Goal: Task Accomplishment & Management: Manage account settings

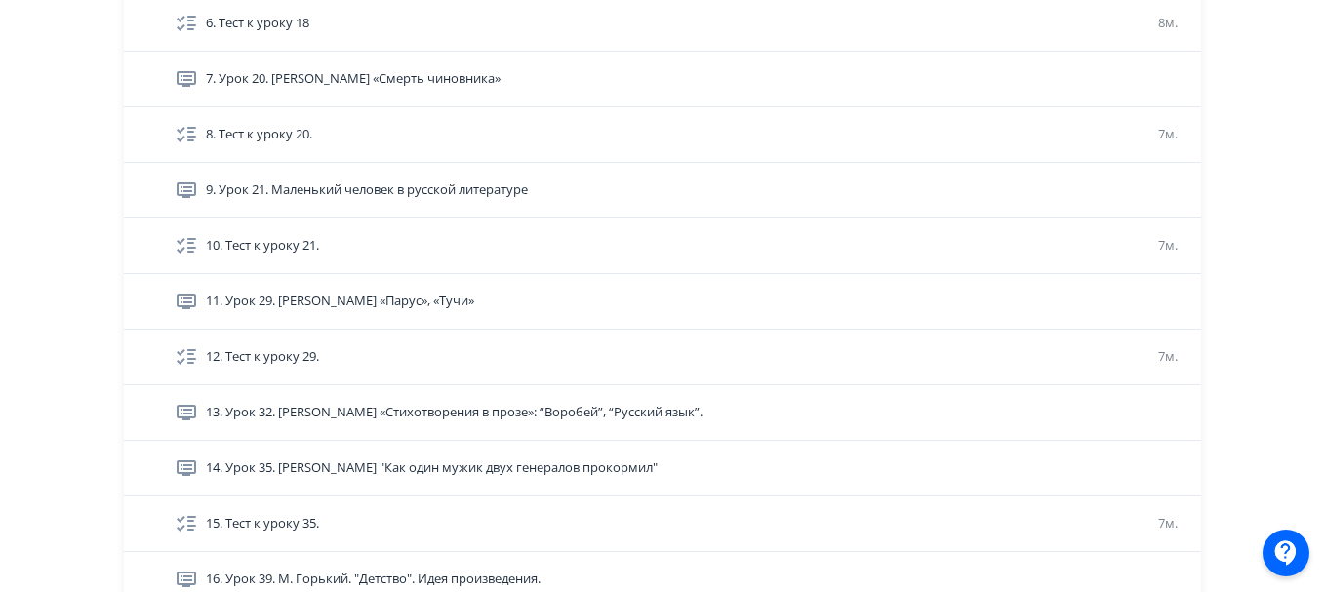
scroll to position [819, 0]
click at [68, 181] on div "**********" at bounding box center [662, 156] width 1325 height 1950
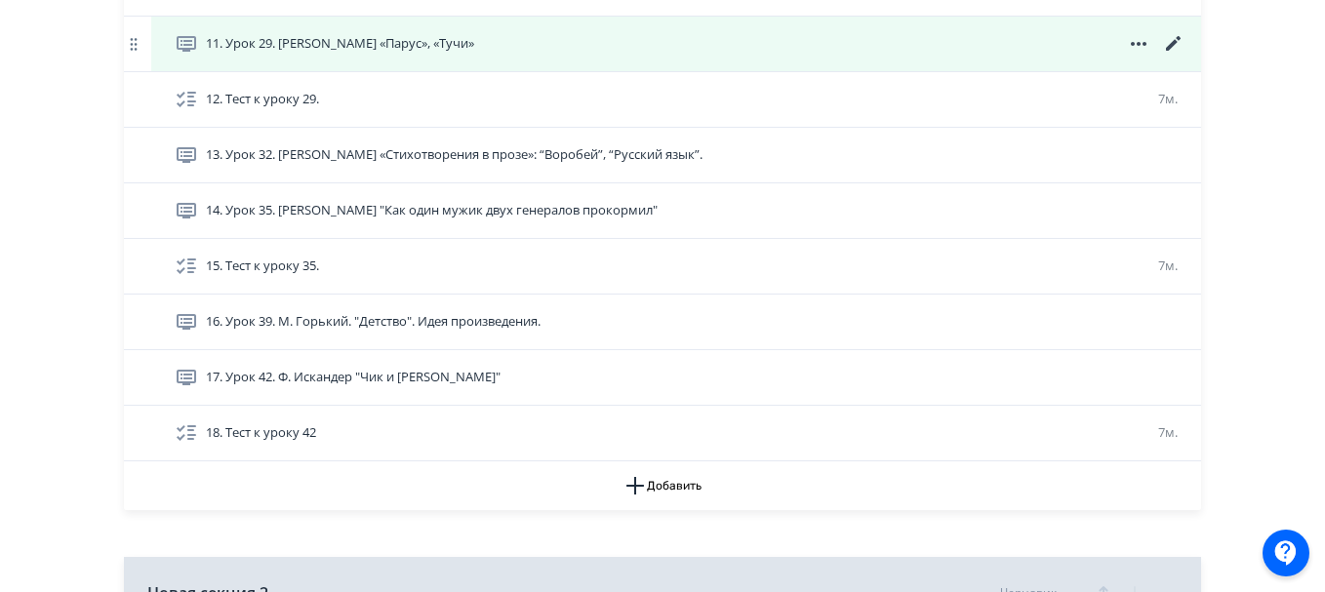
scroll to position [1076, 0]
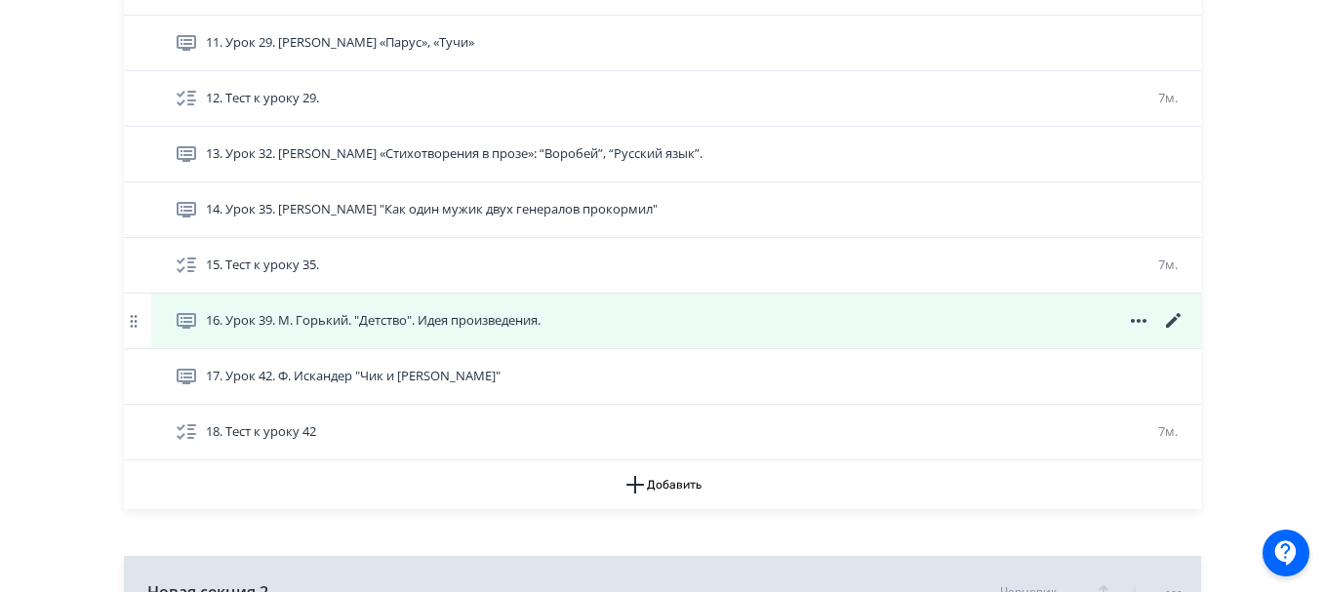
click at [1171, 316] on icon at bounding box center [1173, 320] width 23 height 23
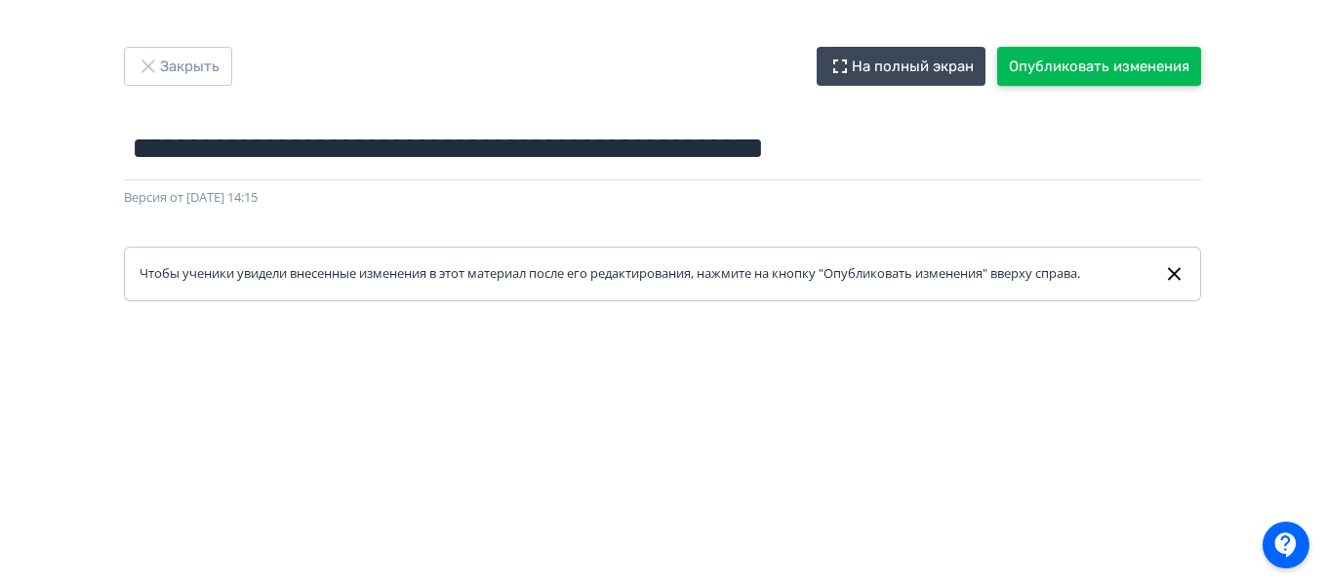
click at [1072, 63] on button "Опубликовать изменения" at bounding box center [1099, 66] width 204 height 39
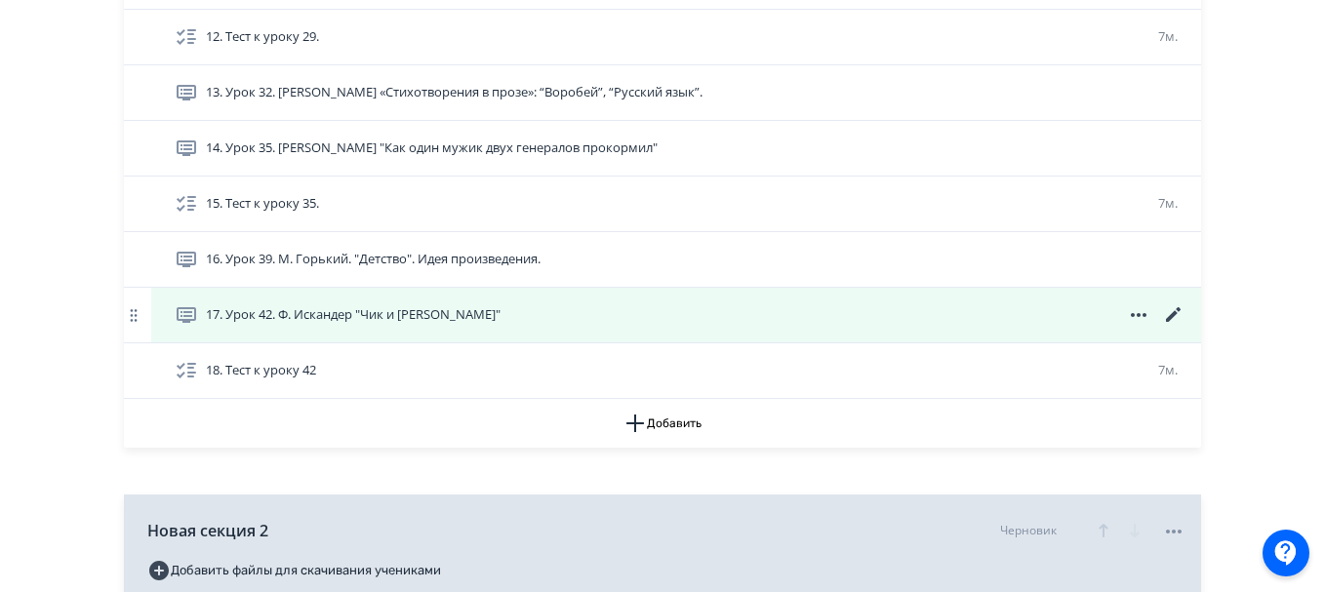
scroll to position [1053, 0]
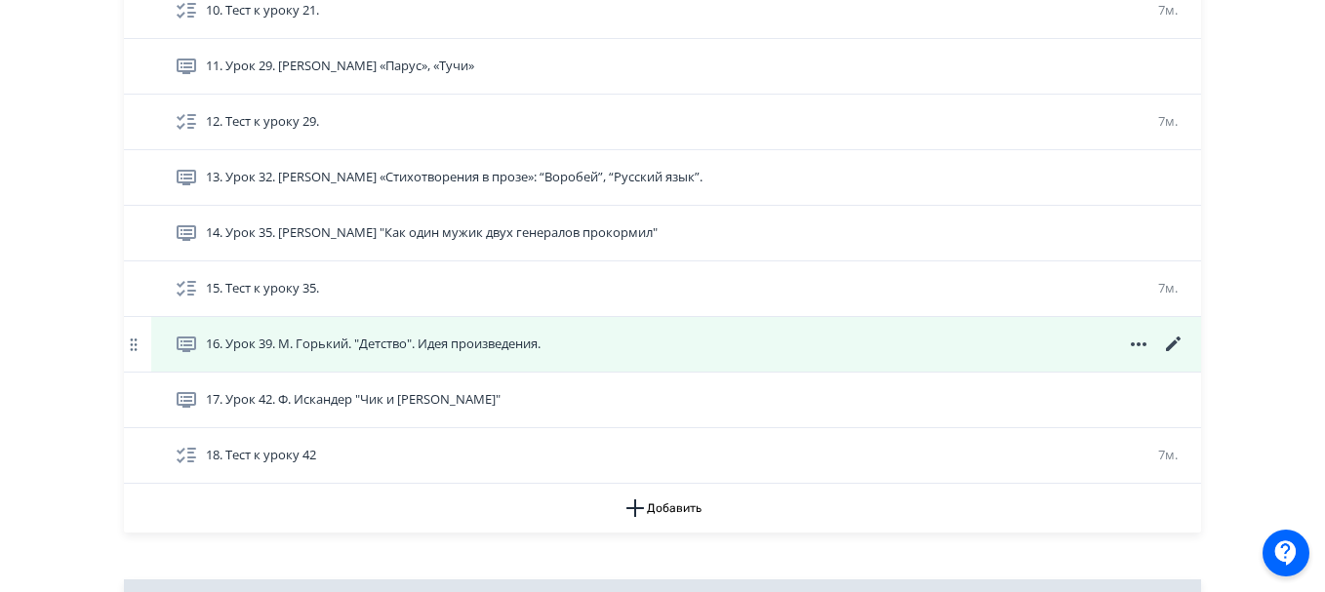
click at [1167, 342] on icon at bounding box center [1173, 344] width 23 height 23
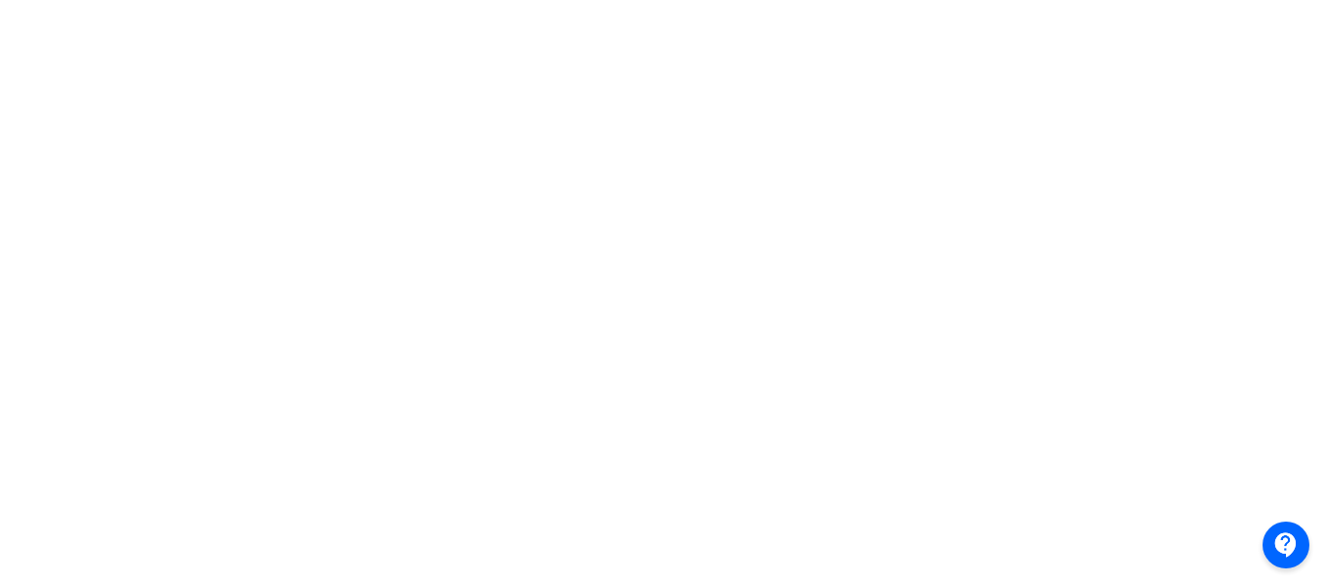
scroll to position [634, 0]
click at [24, 330] on div at bounding box center [662, 106] width 1325 height 878
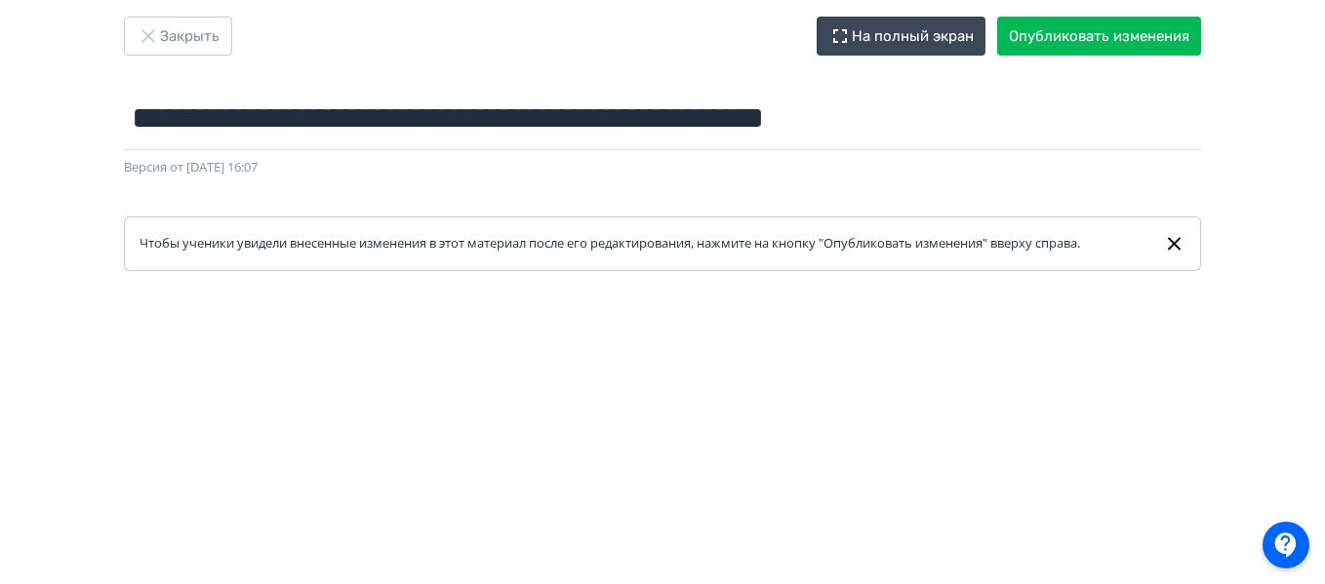
scroll to position [0, 0]
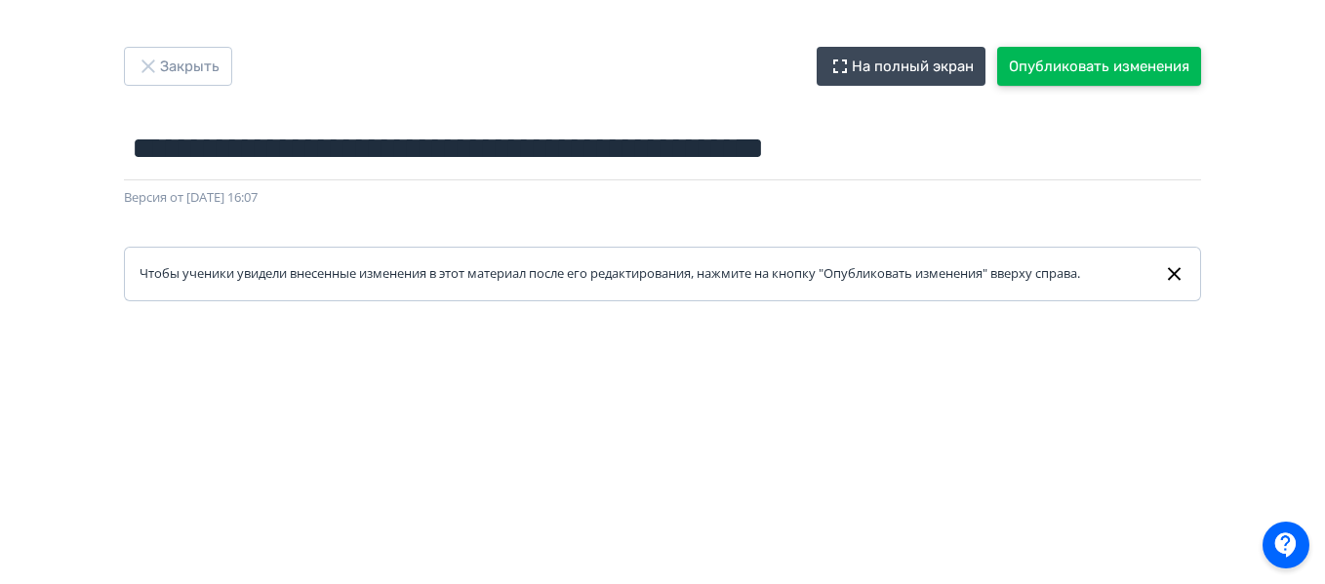
click at [1070, 60] on button "Опубликовать изменения" at bounding box center [1099, 66] width 204 height 39
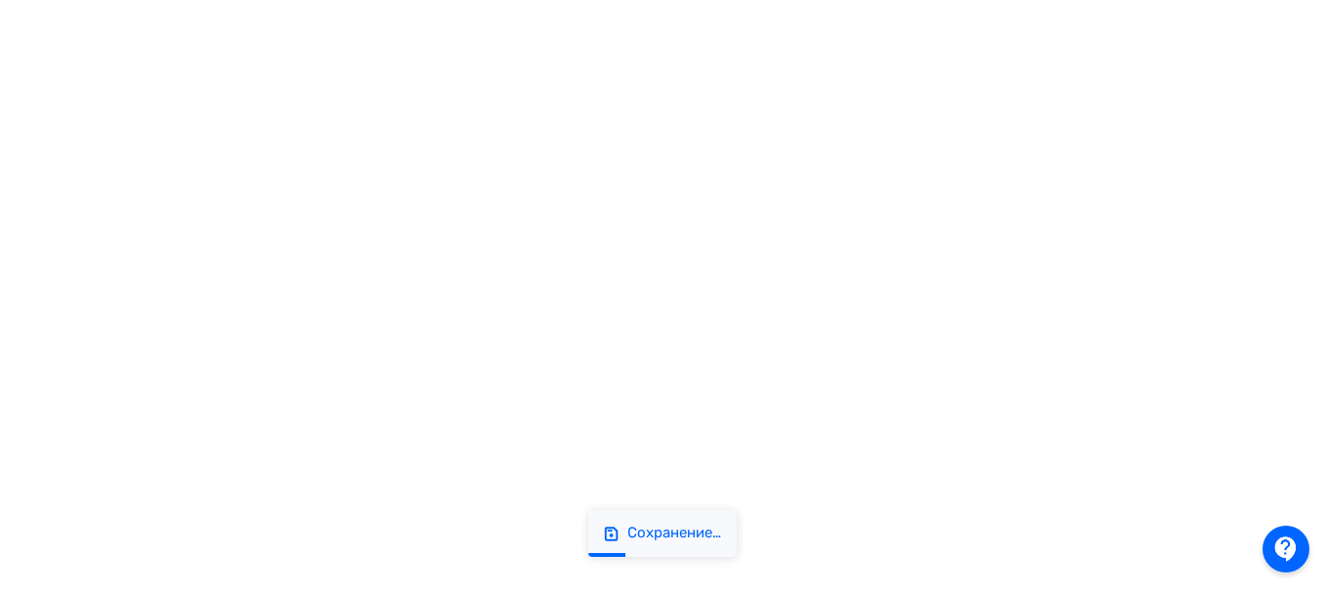
scroll to position [441, 0]
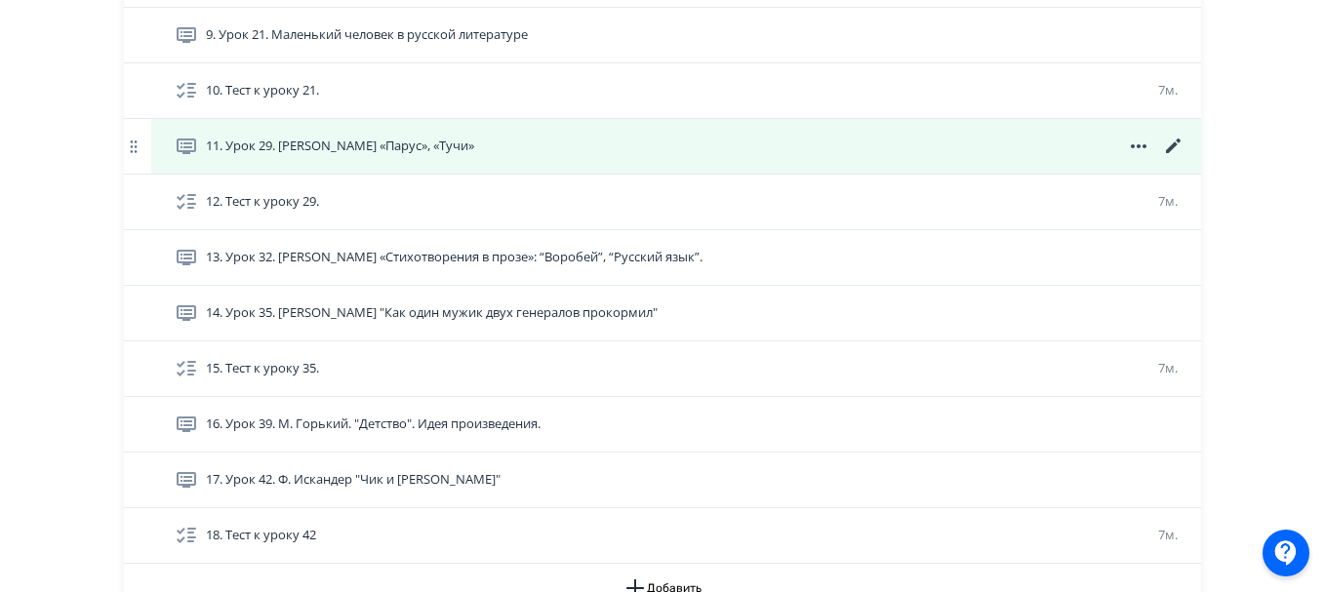
scroll to position [974, 0]
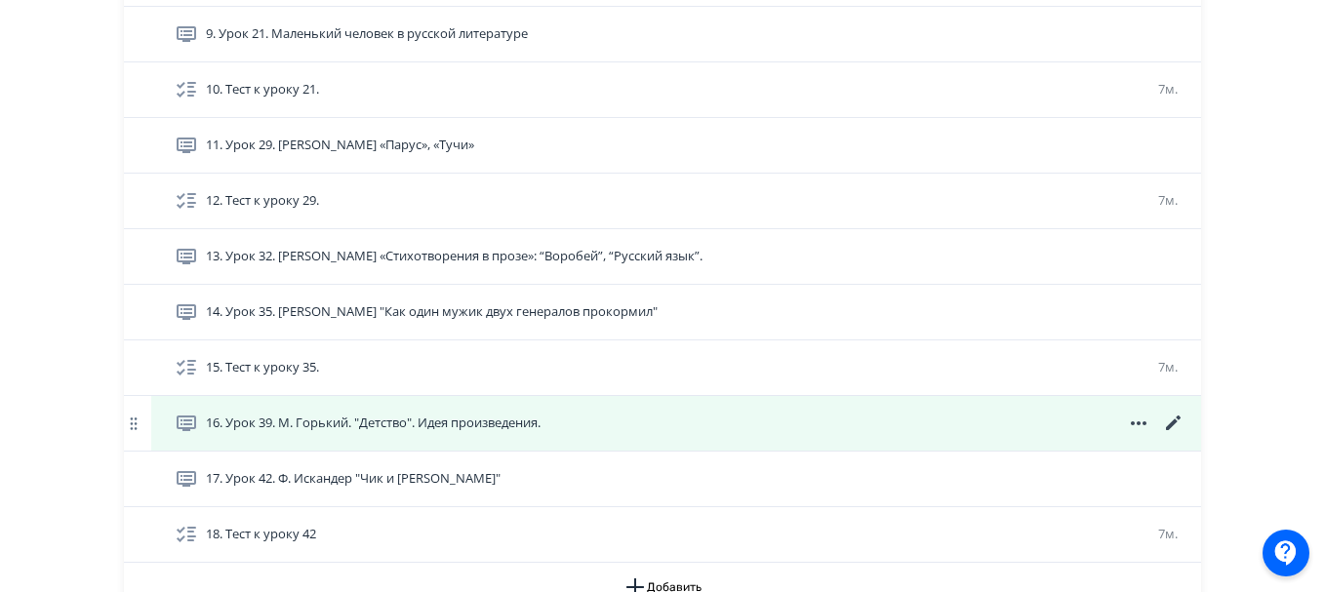
click at [1169, 425] on icon at bounding box center [1173, 423] width 15 height 15
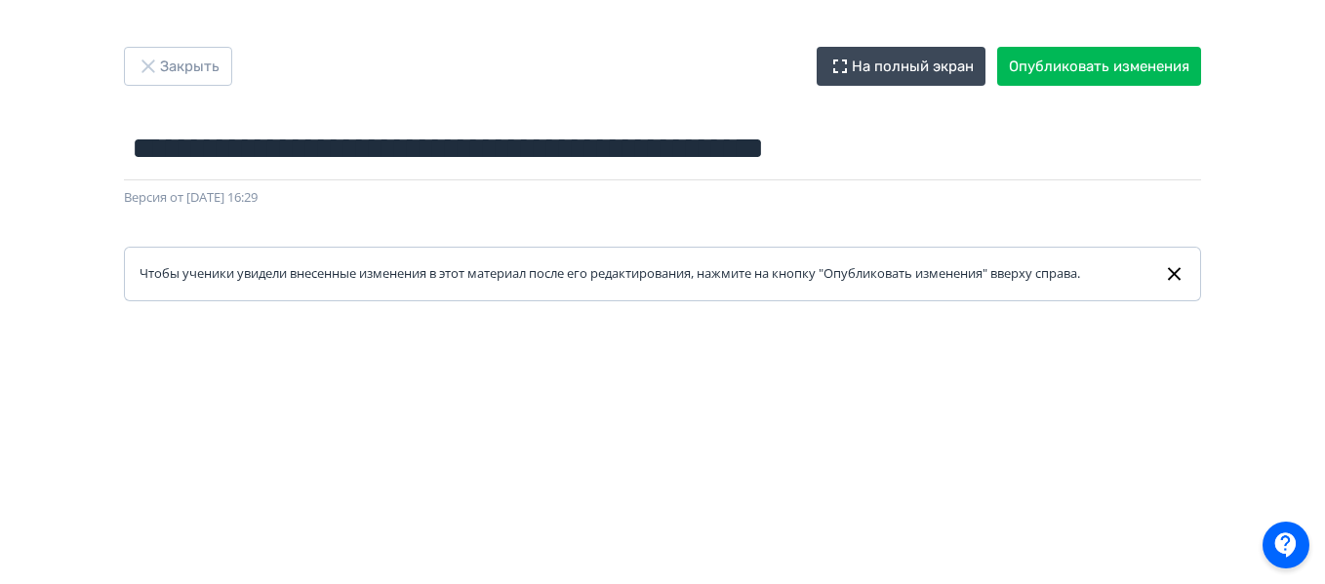
click at [297, 250] on link "Чтобы ученики увидели внесенные изменения в этот материал после его редактирова…" at bounding box center [662, 274] width 1077 height 55
click at [300, 268] on div "Чтобы ученики увидели внесенные изменения в этот материал после его редактирова…" at bounding box center [618, 274] width 956 height 20
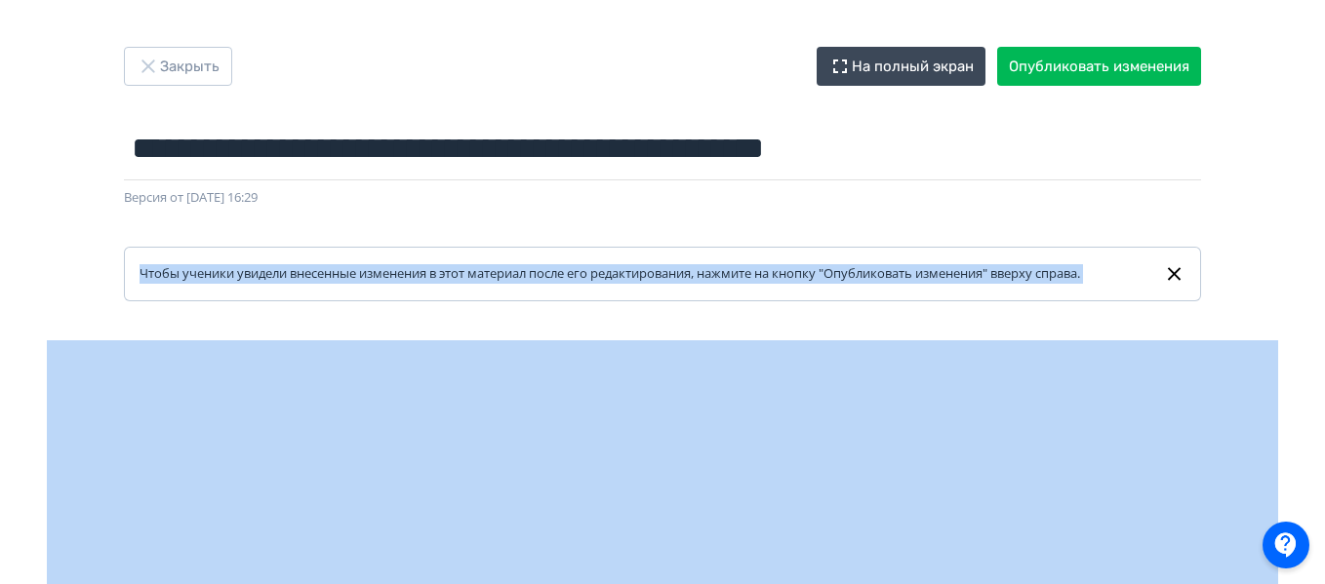
click at [300, 268] on div "Чтобы ученики увидели внесенные изменения в этот материал после его редактирова…" at bounding box center [618, 274] width 956 height 20
click at [392, 298] on link "Чтобы ученики увидели внесенные изменения в этот материал после его редактирова…" at bounding box center [662, 274] width 1077 height 55
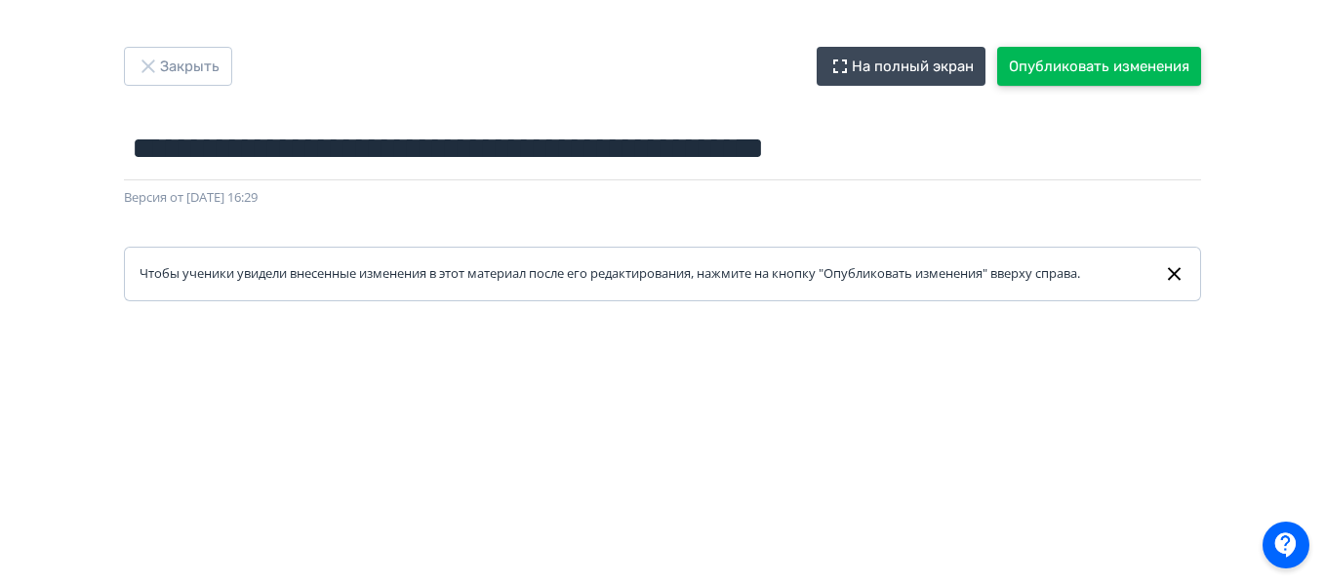
click at [1106, 56] on button "Опубликовать изменения" at bounding box center [1099, 66] width 204 height 39
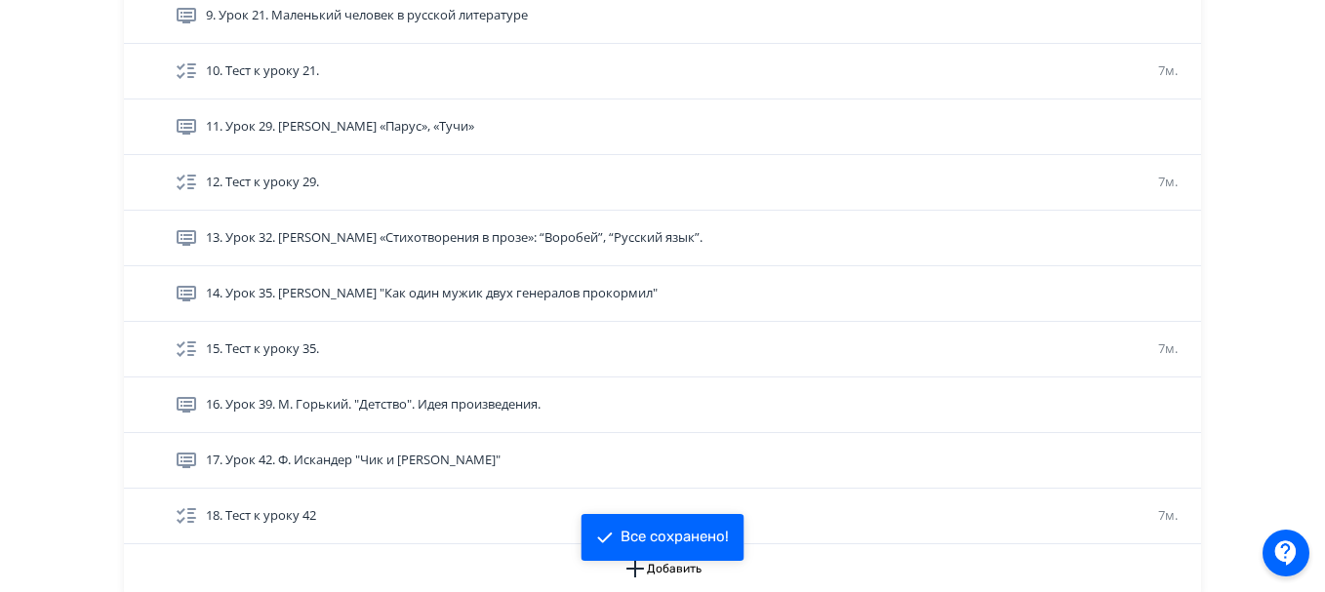
scroll to position [993, 0]
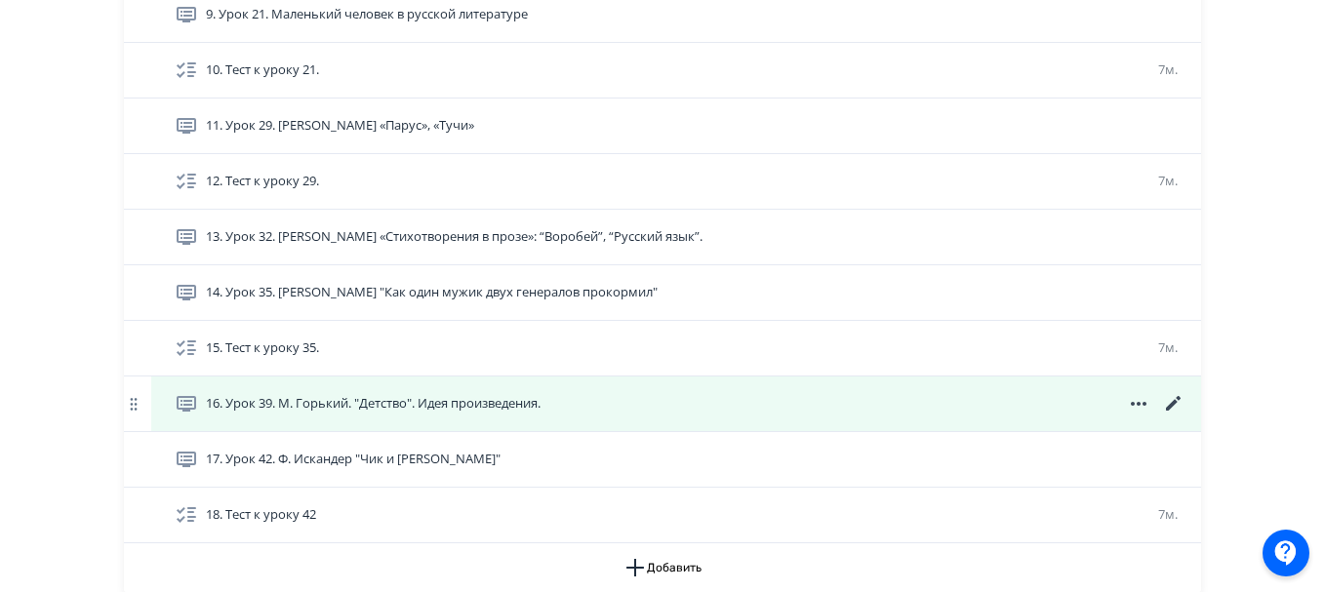
click at [1165, 405] on icon at bounding box center [1173, 403] width 23 height 23
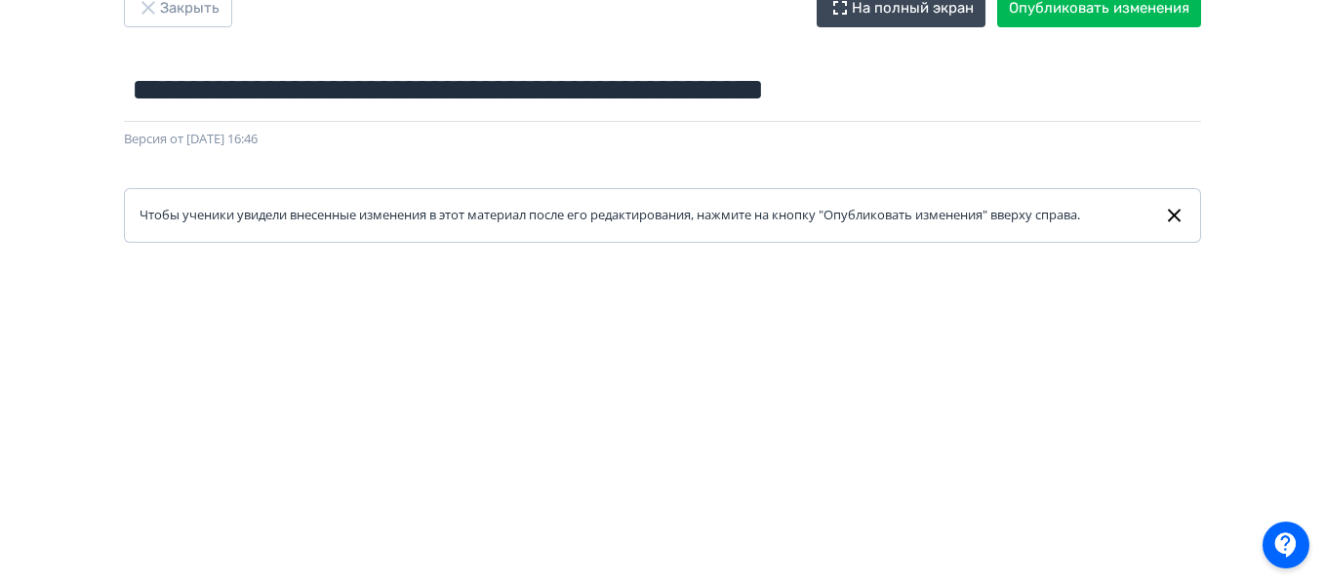
scroll to position [58, 0]
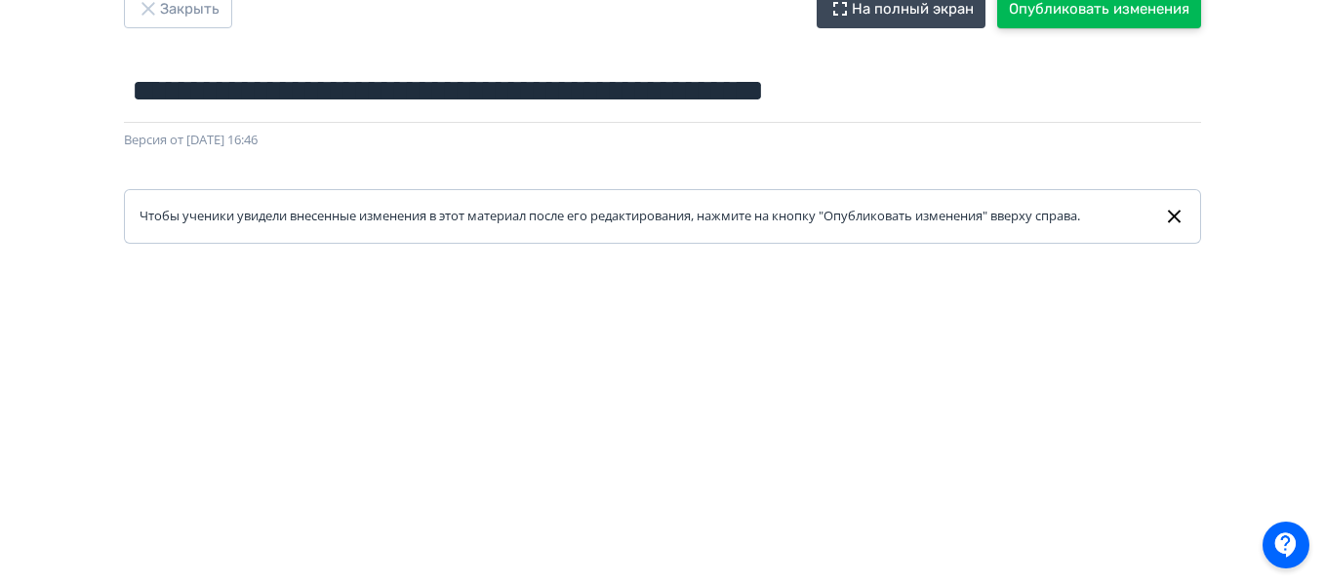
click at [1055, 9] on button "Опубликовать изменения" at bounding box center [1099, 8] width 204 height 39
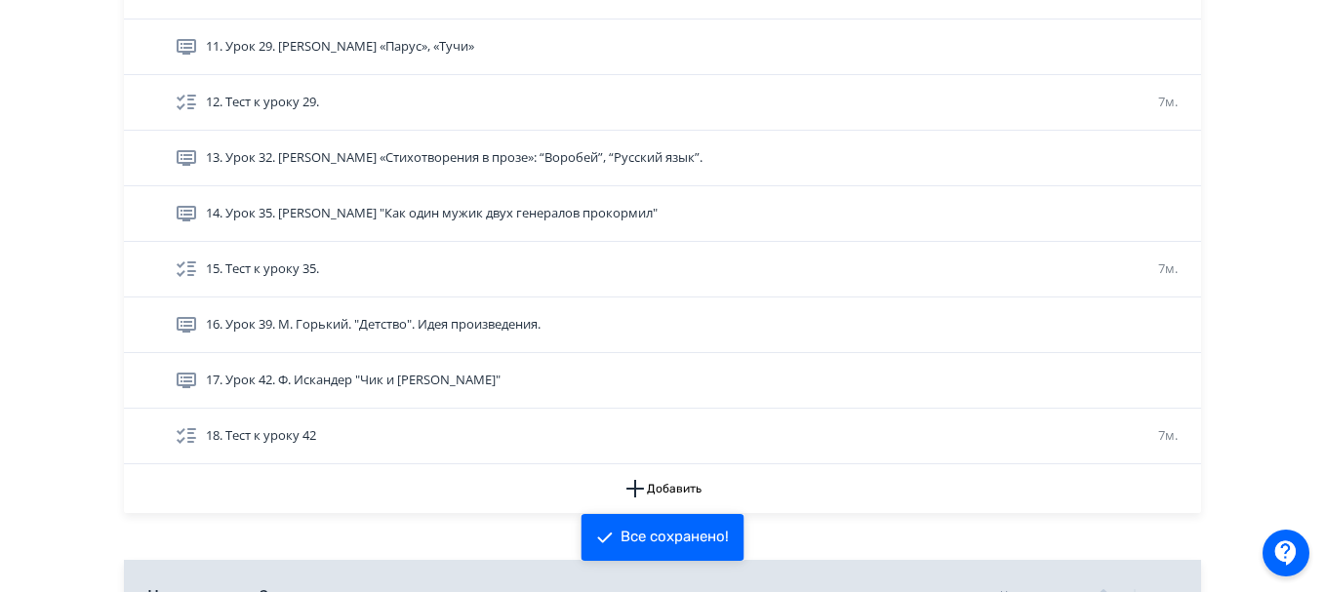
scroll to position [1073, 0]
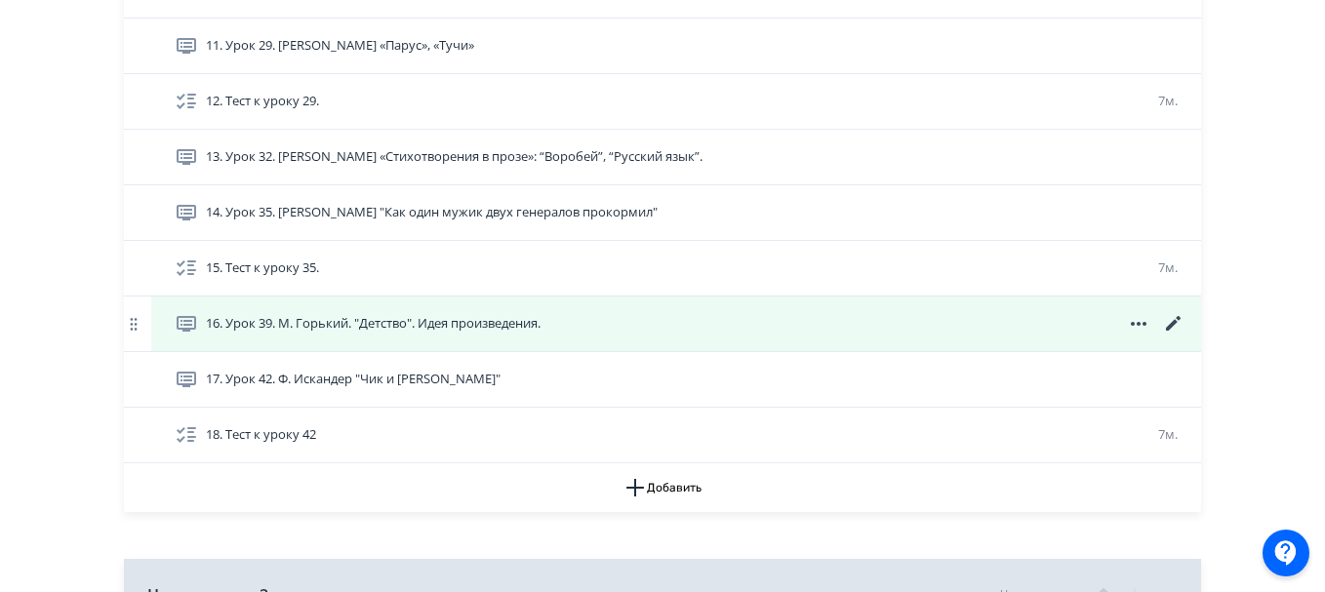
click at [1169, 324] on icon at bounding box center [1173, 323] width 23 height 23
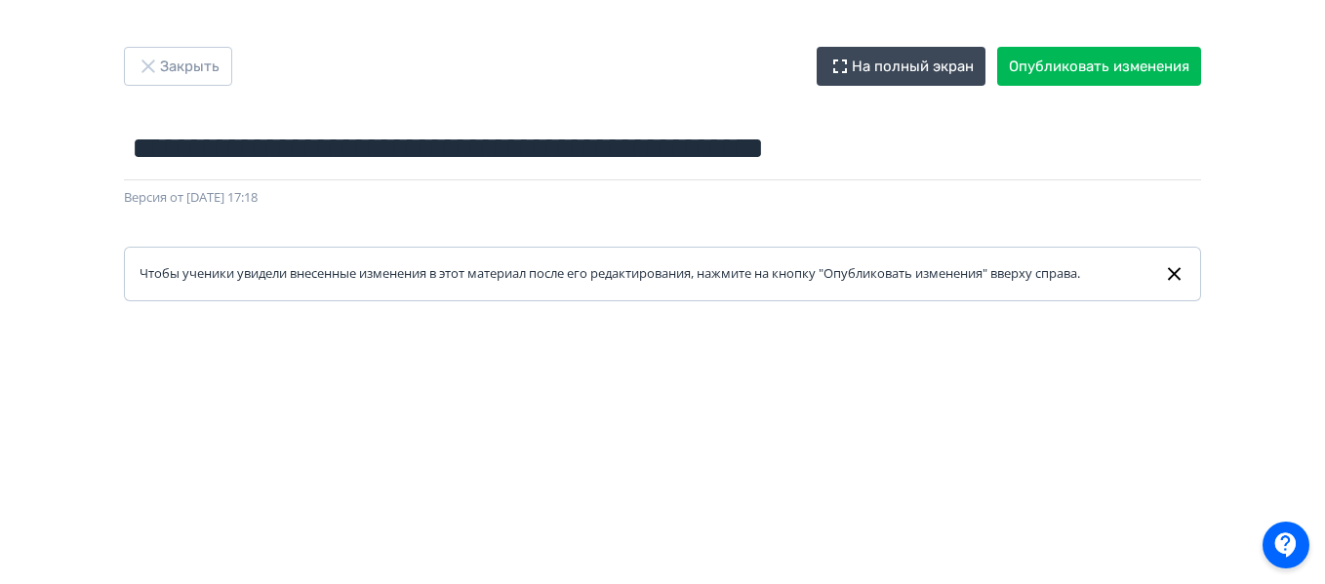
click at [1175, 272] on icon at bounding box center [1174, 273] width 13 height 13
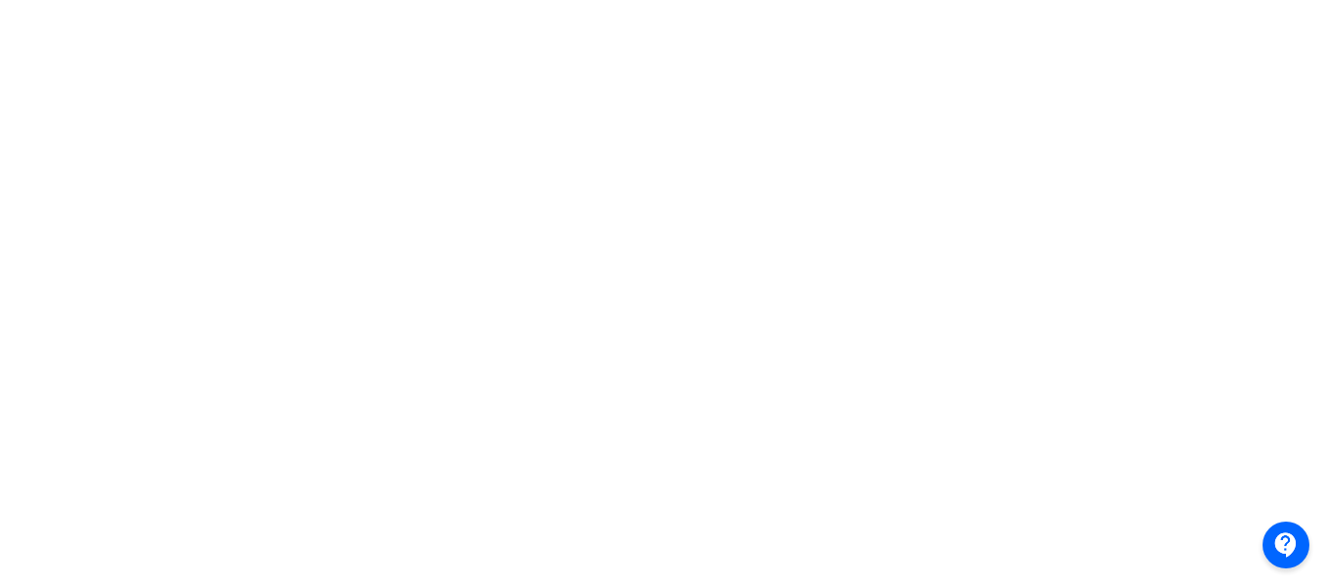
scroll to position [541, 0]
click at [22, 357] on div at bounding box center [662, 106] width 1325 height 878
